Goal: Task Accomplishment & Management: Manage account settings

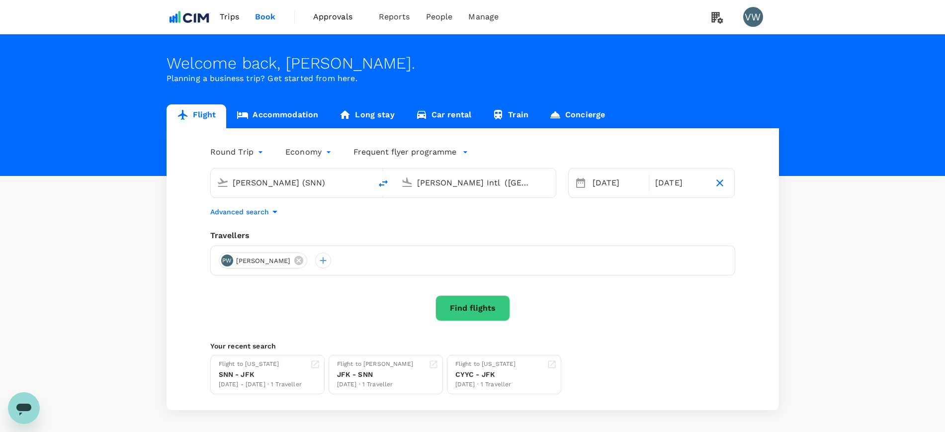
type input "[PERSON_NAME] (SNN)"
type input "[PERSON_NAME] Intl ([GEOGRAPHIC_DATA])"
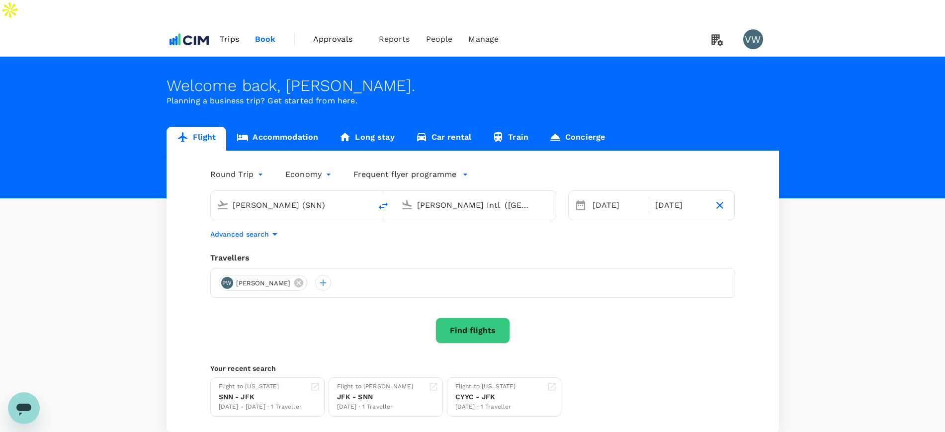
click at [234, 33] on span "Trips" at bounding box center [229, 39] width 19 height 12
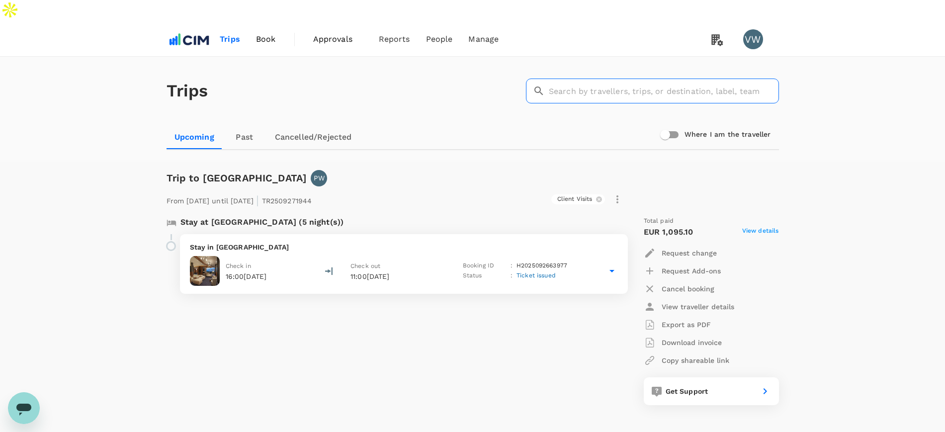
click at [572, 79] on input "text" at bounding box center [664, 91] width 230 height 25
type input "mark"
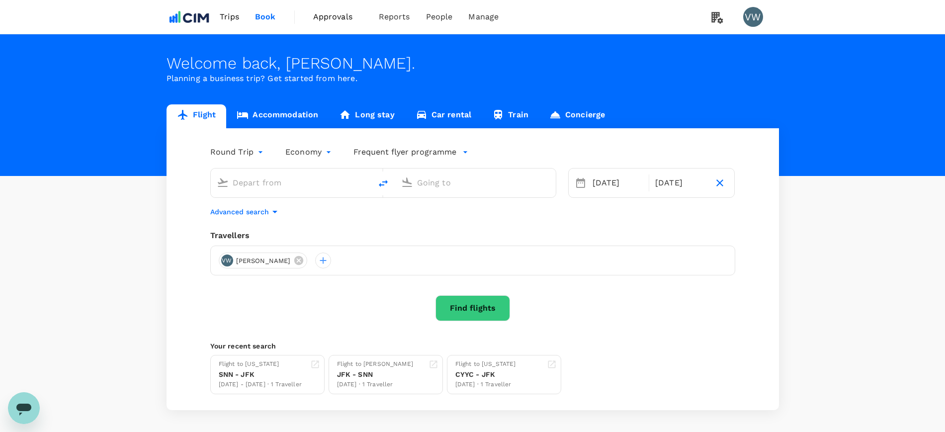
type input "[PERSON_NAME] (SNN)"
type input "[PERSON_NAME] Intl ([GEOGRAPHIC_DATA])"
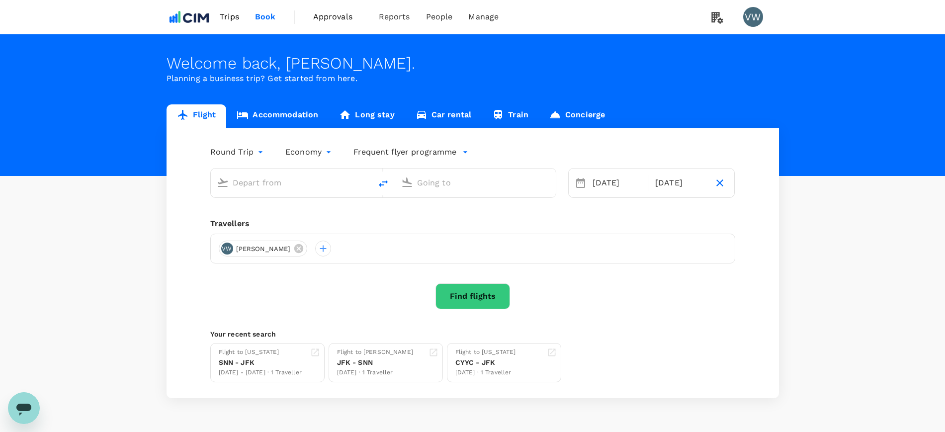
type input "[PERSON_NAME] (SNN)"
type input "[PERSON_NAME] Intl ([GEOGRAPHIC_DATA])"
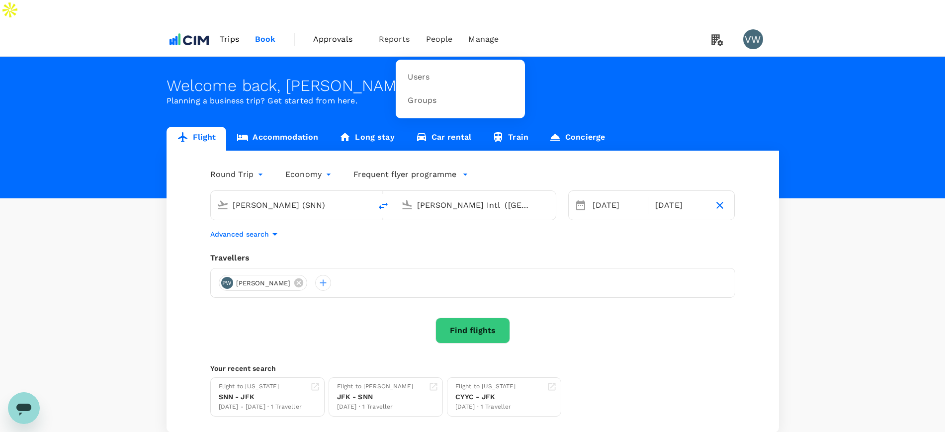
click at [434, 33] on span "People" at bounding box center [439, 39] width 27 height 12
click at [421, 72] on span "Users" at bounding box center [419, 77] width 22 height 11
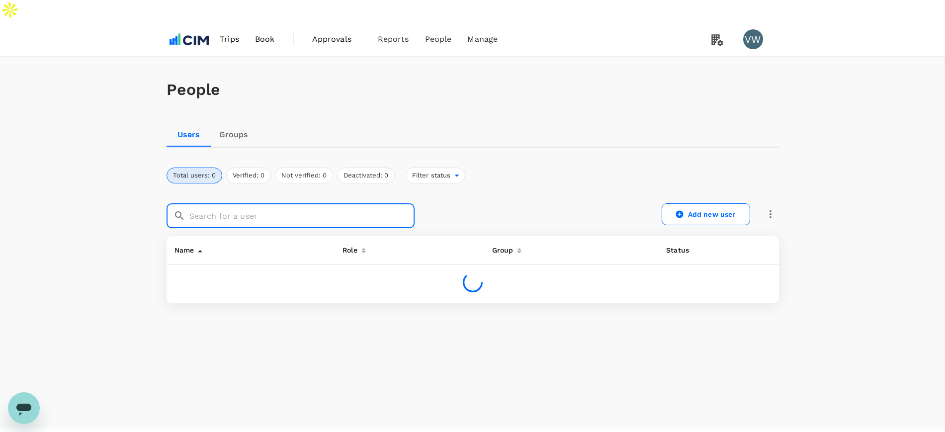
click at [359, 203] on input "text" at bounding box center [301, 215] width 225 height 25
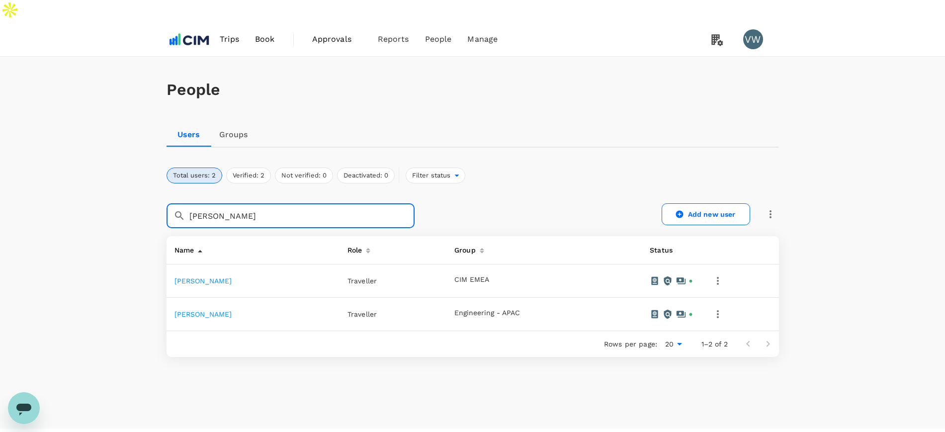
type input "paul"
click at [718, 275] on icon "button" at bounding box center [718, 281] width 12 height 12
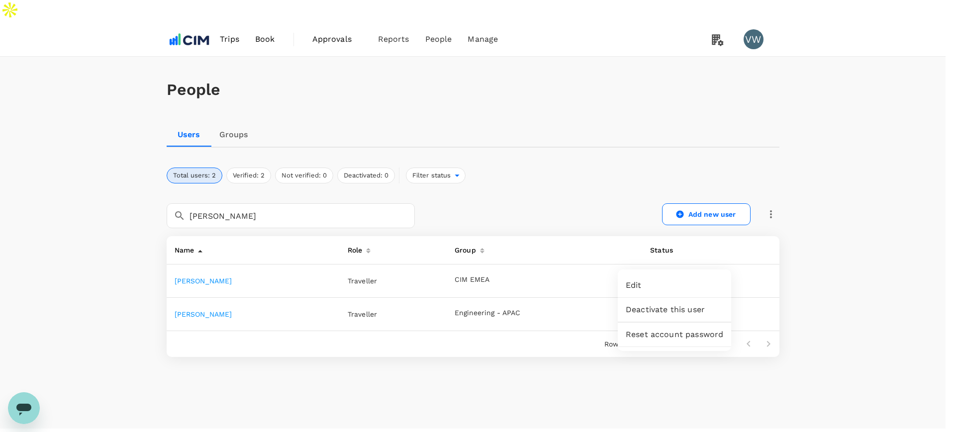
click at [652, 284] on span "Edit" at bounding box center [673, 285] width 97 height 12
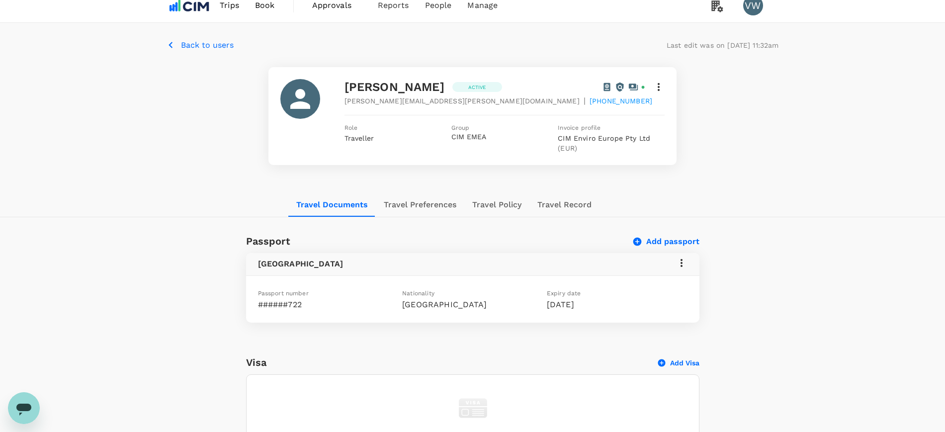
scroll to position [21, 0]
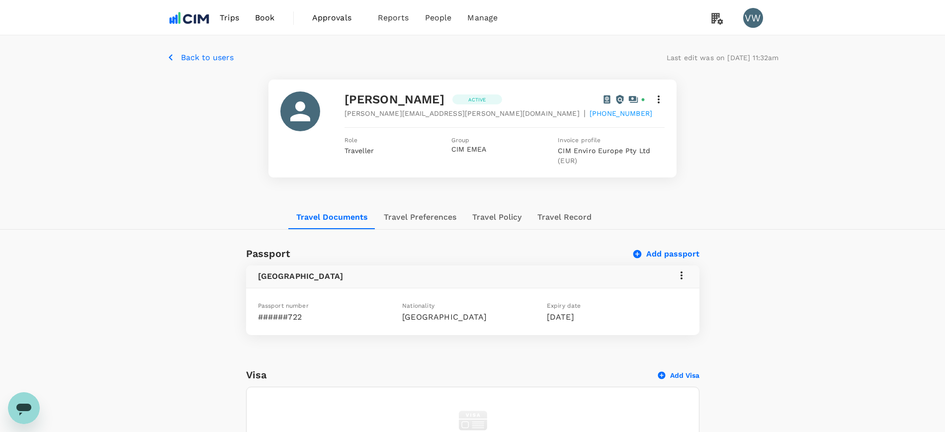
click at [443, 205] on button "Travel Preferences" at bounding box center [420, 217] width 88 height 24
